Goal: Browse casually

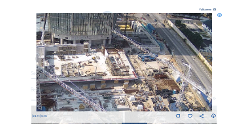
scroll to position [26, 0]
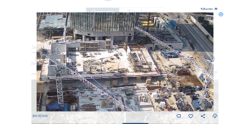
drag, startPoint x: 106, startPoint y: 53, endPoint x: 121, endPoint y: 50, distance: 15.3
click at [121, 50] on img at bounding box center [125, 61] width 176 height 99
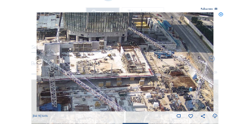
click at [221, 16] on icon at bounding box center [220, 14] width 5 height 5
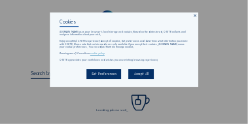
click at [193, 17] on icon at bounding box center [195, 16] width 4 height 4
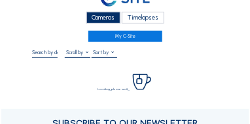
scroll to position [26, 0]
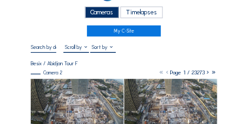
click at [65, 86] on img at bounding box center [77, 105] width 92 height 52
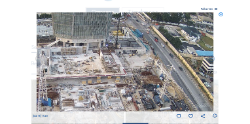
drag, startPoint x: 150, startPoint y: 60, endPoint x: 114, endPoint y: 56, distance: 35.5
click at [114, 56] on img at bounding box center [125, 61] width 176 height 99
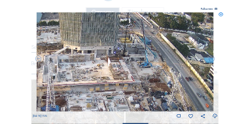
click at [132, 61] on img at bounding box center [125, 61] width 176 height 99
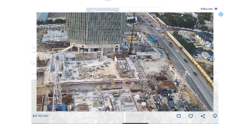
drag, startPoint x: 61, startPoint y: 29, endPoint x: 67, endPoint y: 27, distance: 6.8
click at [67, 27] on img at bounding box center [125, 61] width 176 height 99
